Goal: Navigation & Orientation: Find specific page/section

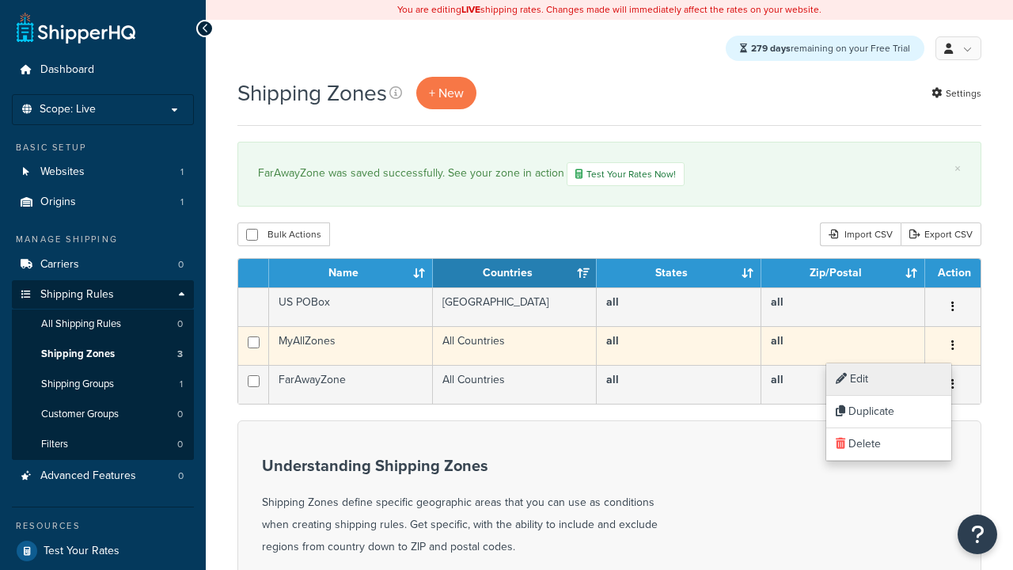
click at [888, 379] on link "Edit" at bounding box center [888, 379] width 125 height 32
